Goal: Task Accomplishment & Management: Complete application form

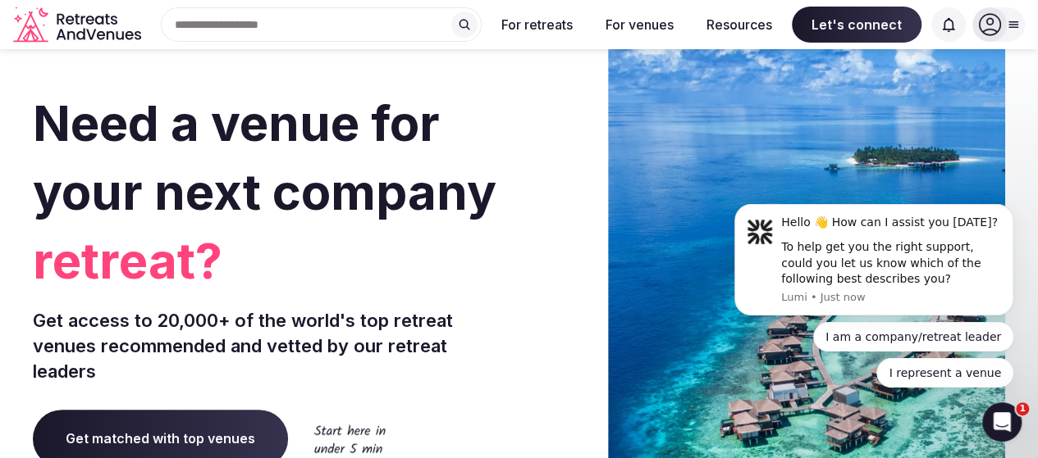
click at [339, 21] on div "Search Popular Destinations [GEOGRAPHIC_DATA], [GEOGRAPHIC_DATA] [GEOGRAPHIC_DA…" at bounding box center [315, 24] width 334 height 34
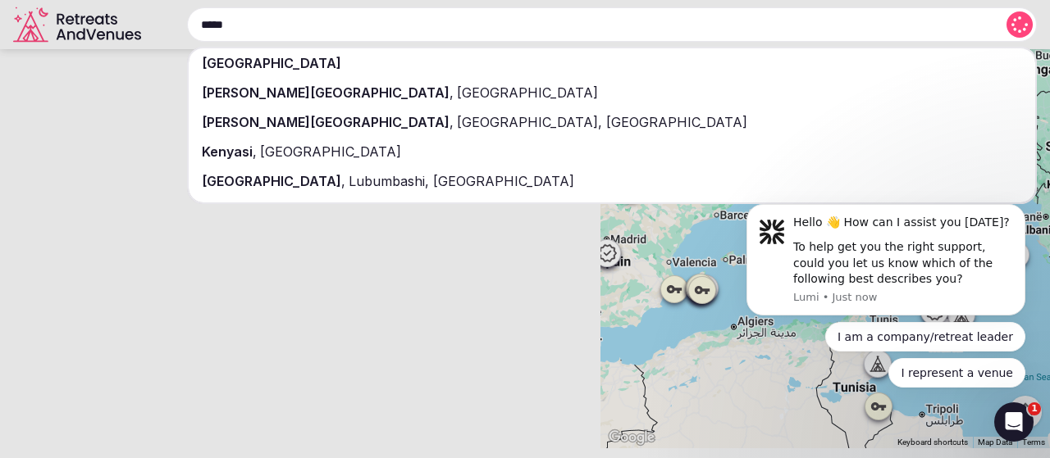
type input "*****"
click at [237, 73] on div "[GEOGRAPHIC_DATA]" at bounding box center [612, 63] width 846 height 30
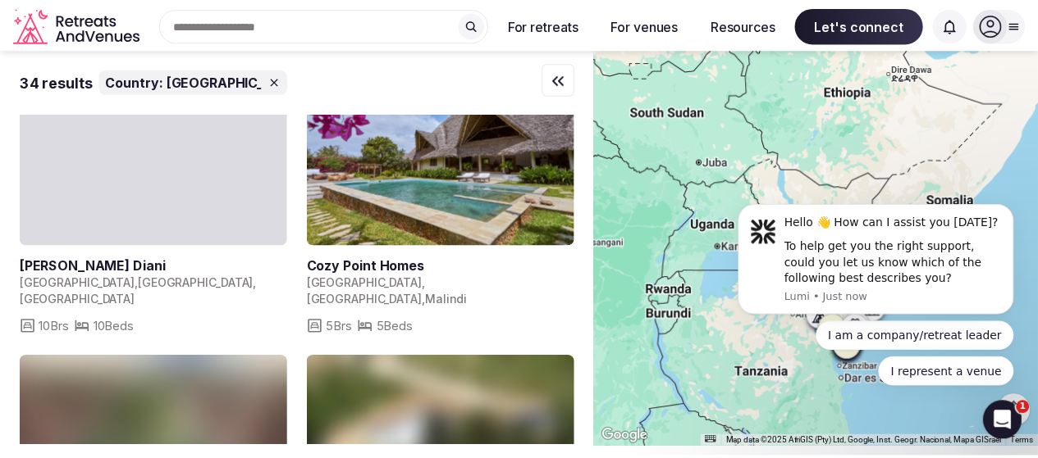
scroll to position [2287, 0]
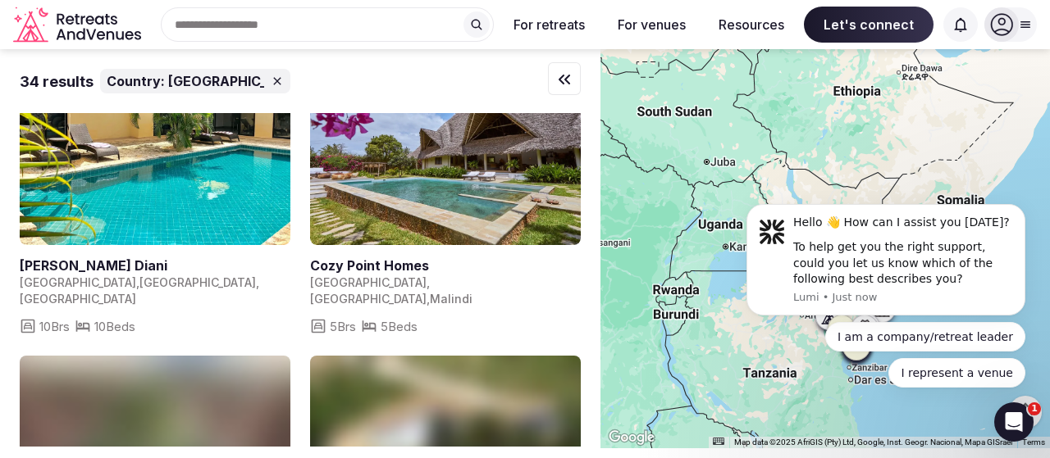
click at [98, 40] on icon "Retreats and Venues company logo" at bounding box center [78, 25] width 131 height 37
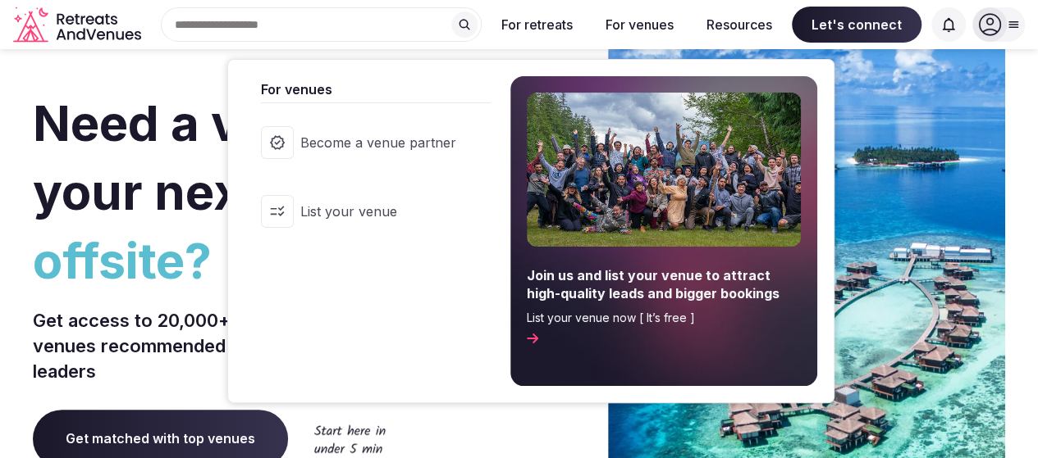
click at [380, 204] on span "List your venue" at bounding box center [378, 212] width 156 height 18
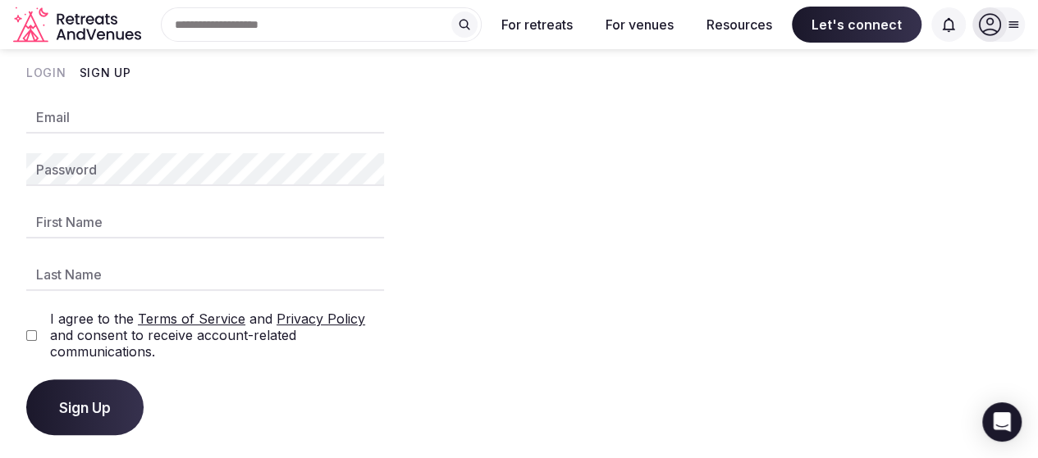
scroll to position [13, 0]
